Goal: Task Accomplishment & Management: Complete application form

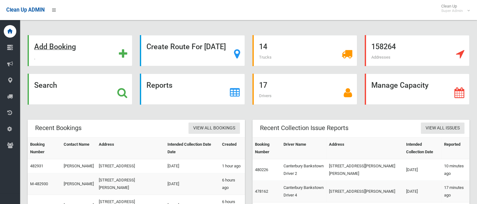
click at [64, 53] on div "Add Booking" at bounding box center [80, 50] width 105 height 31
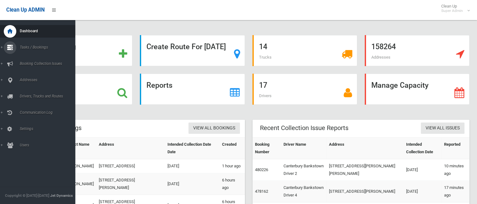
drag, startPoint x: 33, startPoint y: 48, endPoint x: 31, endPoint y: 52, distance: 4.1
click at [33, 51] on link "Tasks / Bookings" at bounding box center [40, 47] width 80 height 13
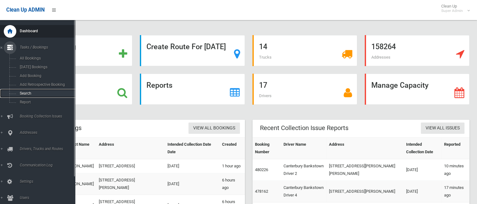
click at [34, 92] on span "Search" at bounding box center [46, 93] width 57 height 4
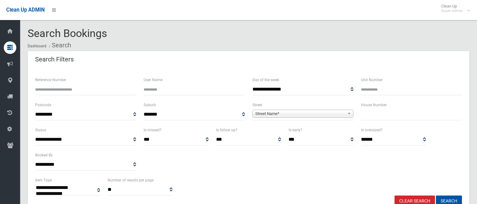
select select
click at [380, 114] on input "text" at bounding box center [411, 115] width 101 height 12
type input "***"
click at [336, 113] on span "Street Name*" at bounding box center [301, 114] width 90 height 8
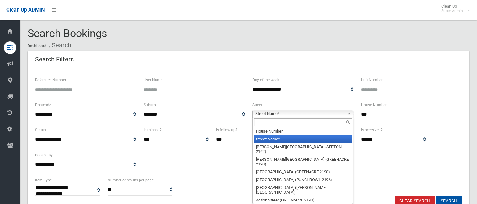
type input "*"
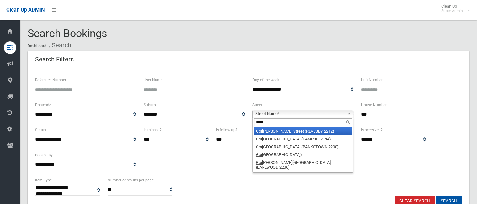
type input "******"
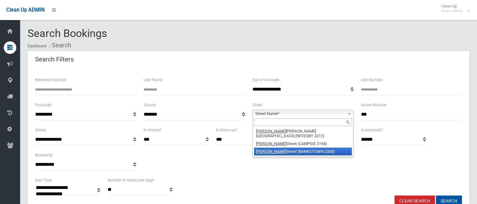
click at [436, 196] on button "Search" at bounding box center [449, 202] width 26 height 12
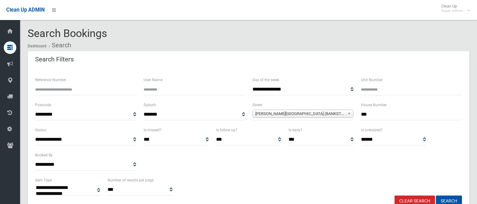
select select
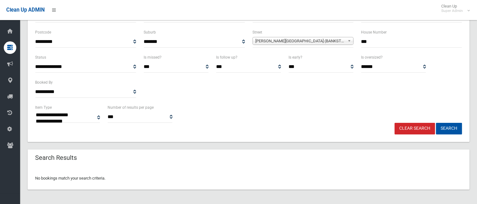
scroll to position [73, 0]
click at [395, 39] on input "***" at bounding box center [411, 42] width 101 height 12
type input "*"
click at [436, 123] on button "Search" at bounding box center [449, 129] width 26 height 12
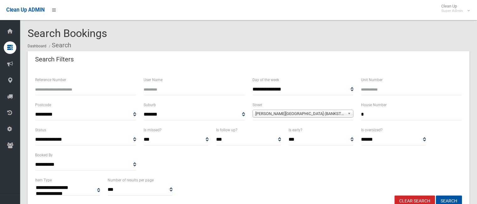
select select
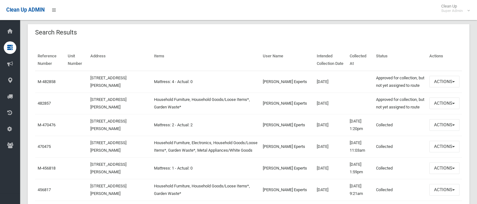
scroll to position [202, 0]
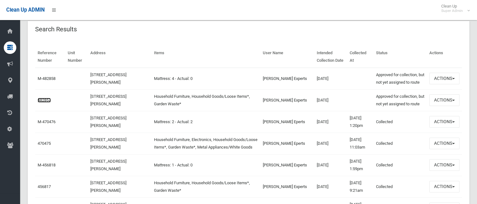
click at [44, 103] on link "482857" at bounding box center [44, 100] width 13 height 5
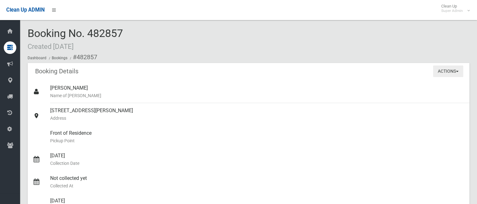
click at [452, 74] on button "Actions" at bounding box center [449, 72] width 30 height 12
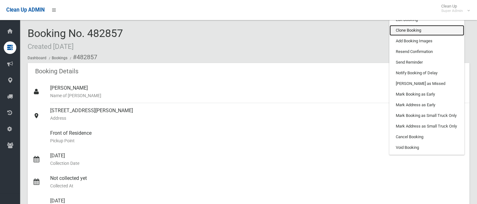
click at [438, 32] on link "Clone Booking" at bounding box center [427, 30] width 75 height 11
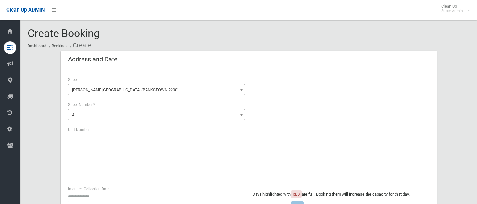
scroll to position [134, 0]
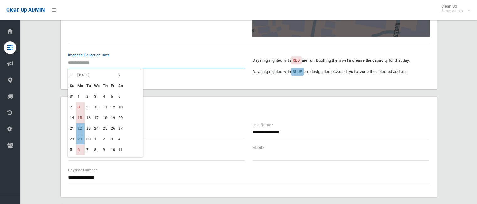
click at [90, 63] on input "text" at bounding box center [156, 63] width 177 height 12
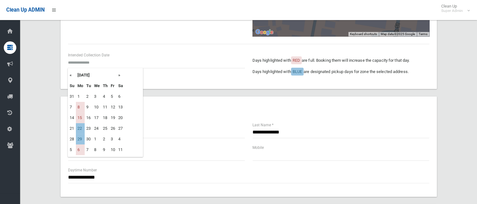
drag, startPoint x: 117, startPoint y: 75, endPoint x: 126, endPoint y: 80, distance: 10.5
click at [121, 78] on tr "« September 2025 »" at bounding box center [96, 75] width 57 height 11
click at [121, 77] on th "»" at bounding box center [121, 75] width 8 height 11
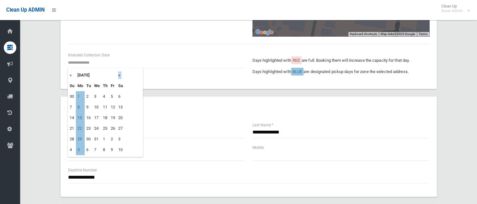
click at [121, 77] on th "»" at bounding box center [121, 75] width 8 height 11
click at [71, 75] on th "«" at bounding box center [72, 75] width 8 height 11
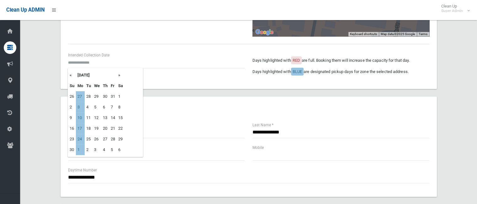
click at [119, 74] on th "»" at bounding box center [121, 75] width 8 height 11
click at [79, 109] on td "8" at bounding box center [80, 107] width 9 height 11
type input "**********"
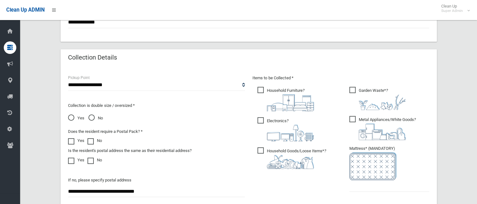
scroll to position [290, 0]
click at [354, 118] on span "Metal Appliances/White Goods ?" at bounding box center [383, 128] width 67 height 24
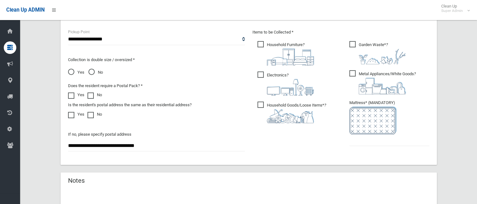
scroll to position [336, 0]
click at [371, 140] on input "text" at bounding box center [390, 140] width 80 height 12
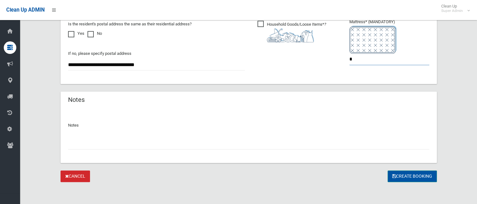
type input "*"
click at [404, 180] on button "Create Booking" at bounding box center [412, 177] width 49 height 12
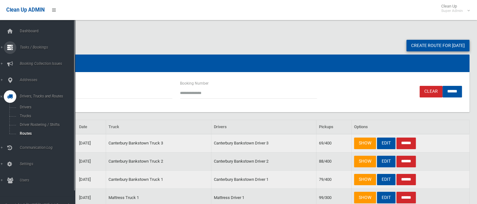
click at [34, 51] on link "Tasks / Bookings" at bounding box center [40, 47] width 80 height 13
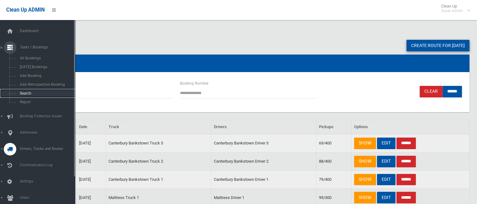
click at [34, 92] on span "Search" at bounding box center [46, 93] width 57 height 4
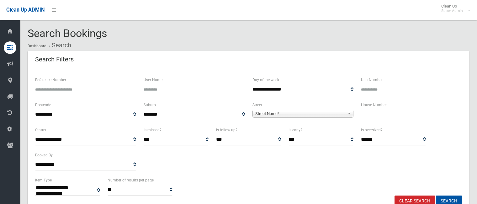
select select
click at [384, 116] on input "text" at bounding box center [411, 115] width 101 height 12
type input "*"
click at [342, 112] on span "Street Name*" at bounding box center [301, 114] width 90 height 8
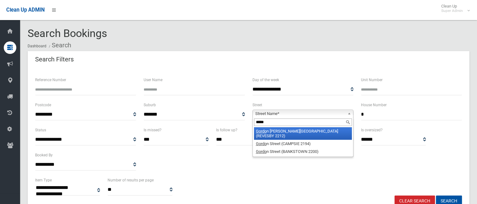
type input "******"
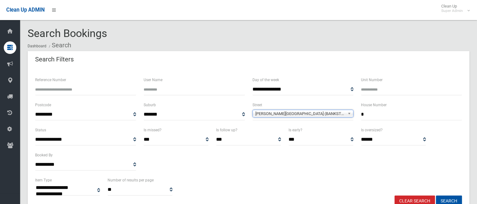
click at [436, 196] on button "Search" at bounding box center [449, 202] width 26 height 12
select select
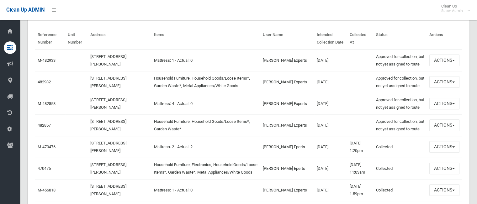
scroll to position [224, 0]
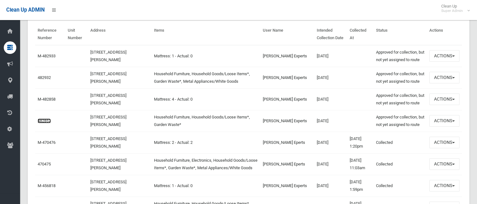
click at [46, 123] on link "482857" at bounding box center [44, 121] width 13 height 5
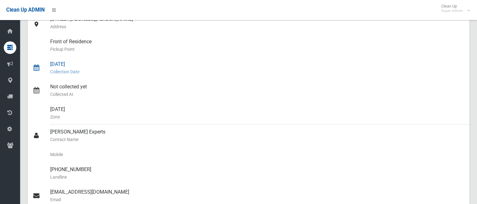
scroll to position [91, 0]
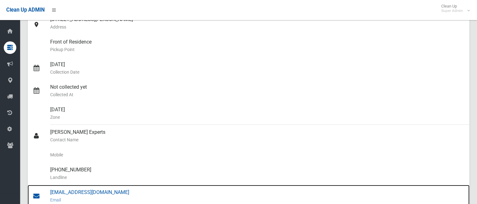
click at [100, 188] on div "[EMAIL_ADDRESS][DOMAIN_NAME] Email" at bounding box center [257, 196] width 415 height 23
click at [88, 194] on div "[EMAIL_ADDRESS][DOMAIN_NAME] Email" at bounding box center [257, 196] width 415 height 23
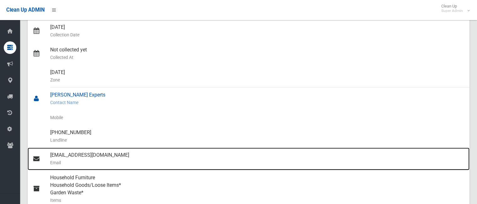
scroll to position [128, 0]
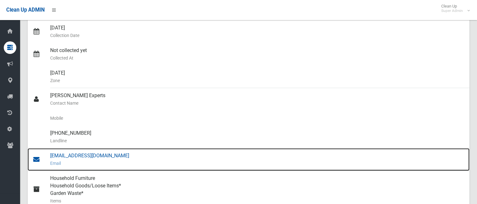
click at [114, 154] on div "[EMAIL_ADDRESS][DOMAIN_NAME] Email" at bounding box center [257, 159] width 415 height 23
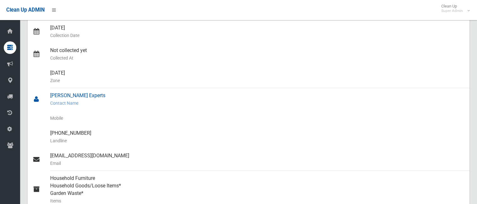
scroll to position [0, 0]
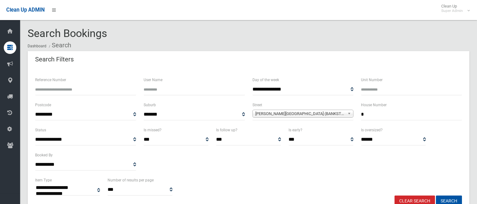
select select
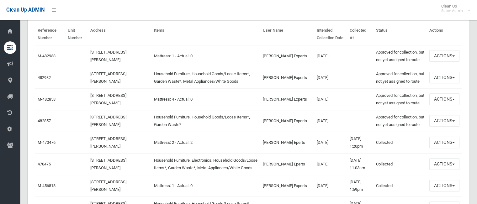
scroll to position [224, 0]
click at [49, 80] on link "482932" at bounding box center [44, 77] width 13 height 5
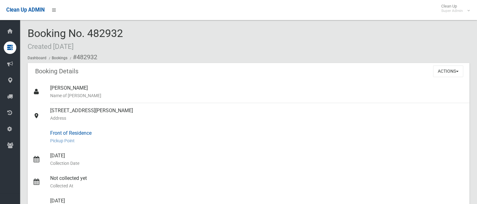
scroll to position [83, 0]
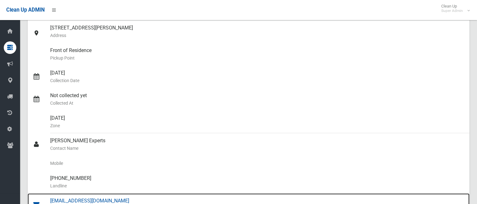
click at [108, 199] on div "[EMAIL_ADDRESS][DOMAIN_NAME] Email" at bounding box center [257, 205] width 415 height 23
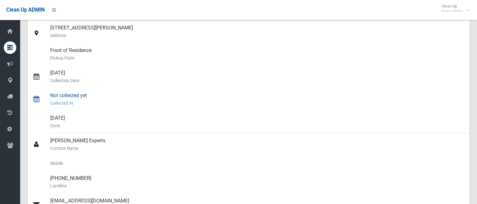
scroll to position [0, 0]
